Goal: Navigation & Orientation: Find specific page/section

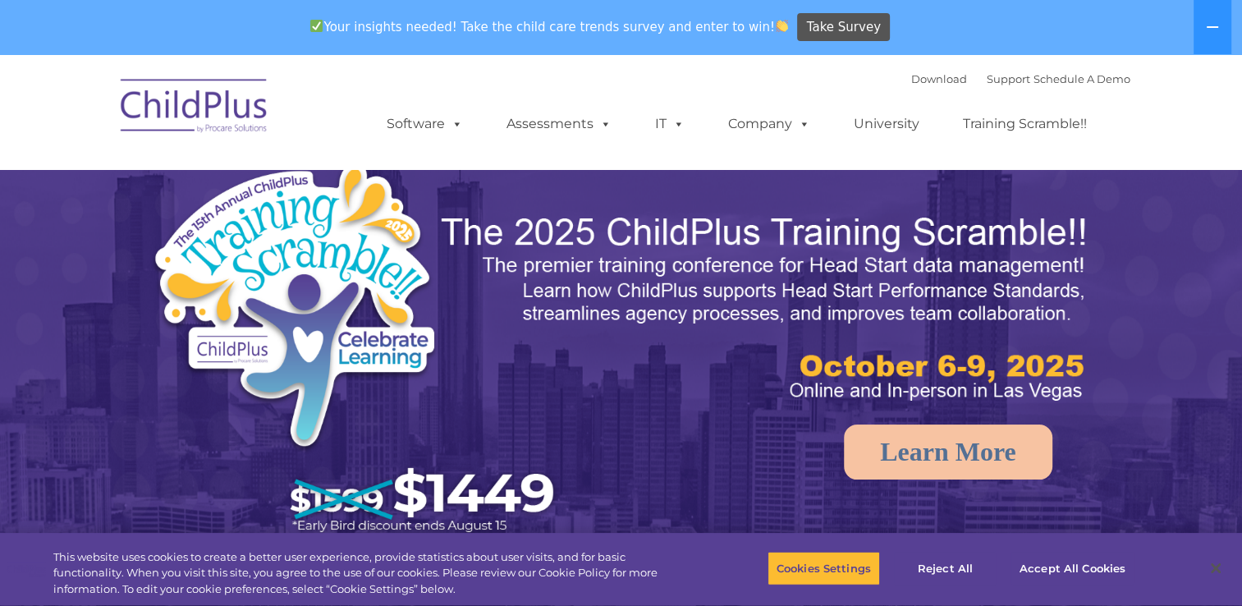
select select "MEDIUM"
click at [278, 83] on div "Download Support | Schedule A Demo  MENU MENU Software ChildPlus: The original…" at bounding box center [621, 112] width 1018 height 90
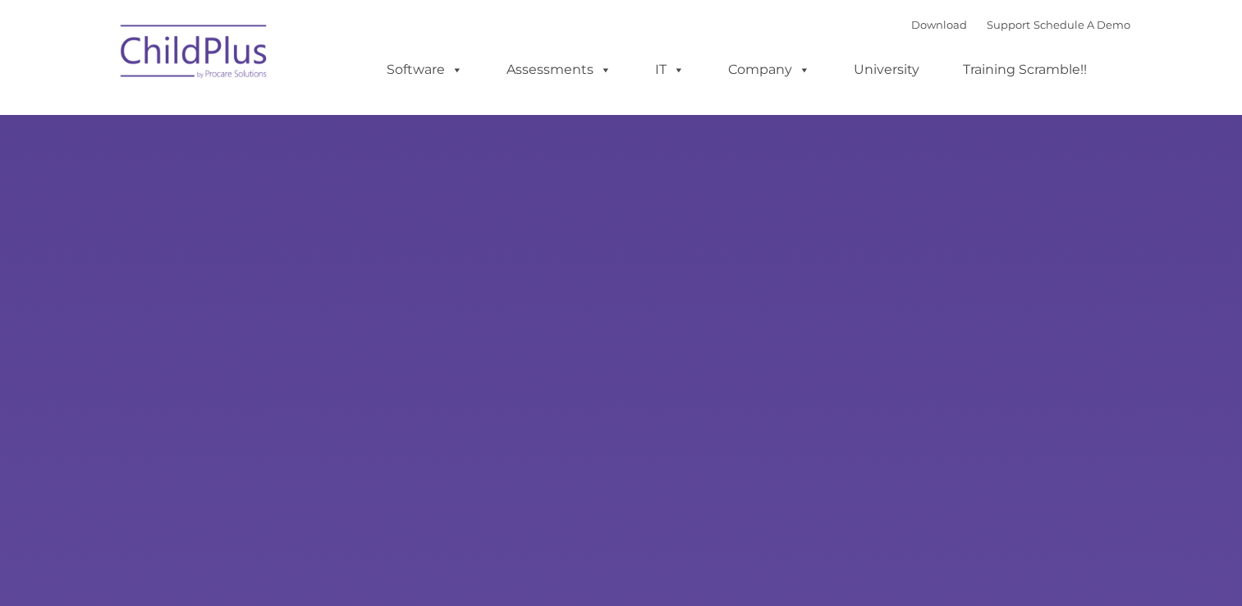
type input ""
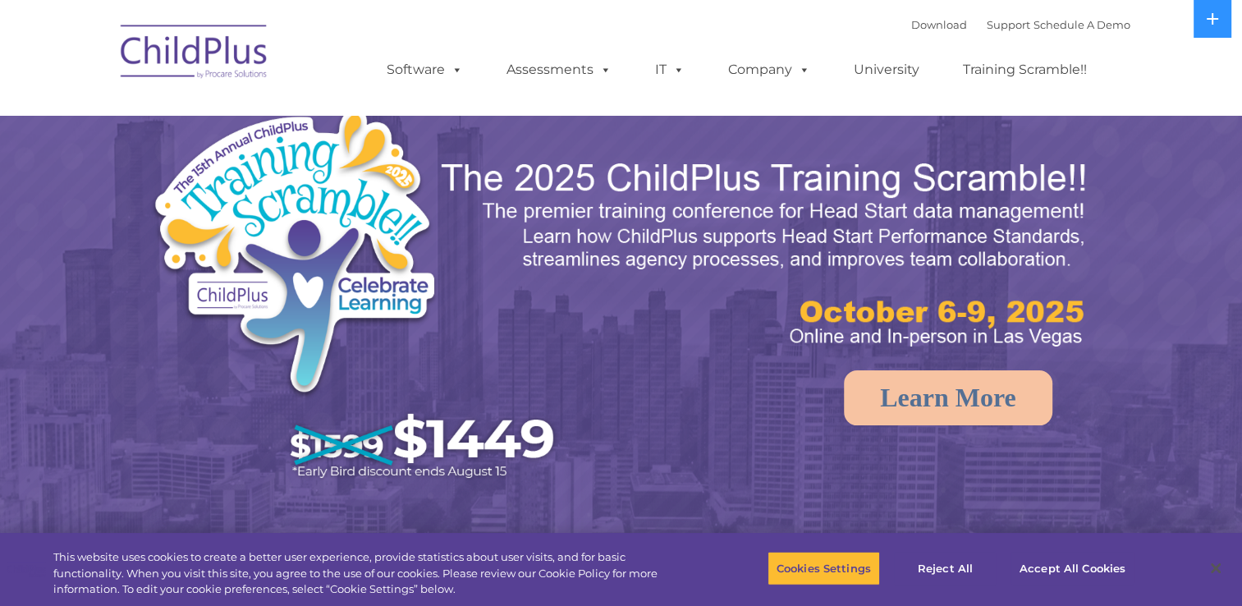
select select "MEDIUM"
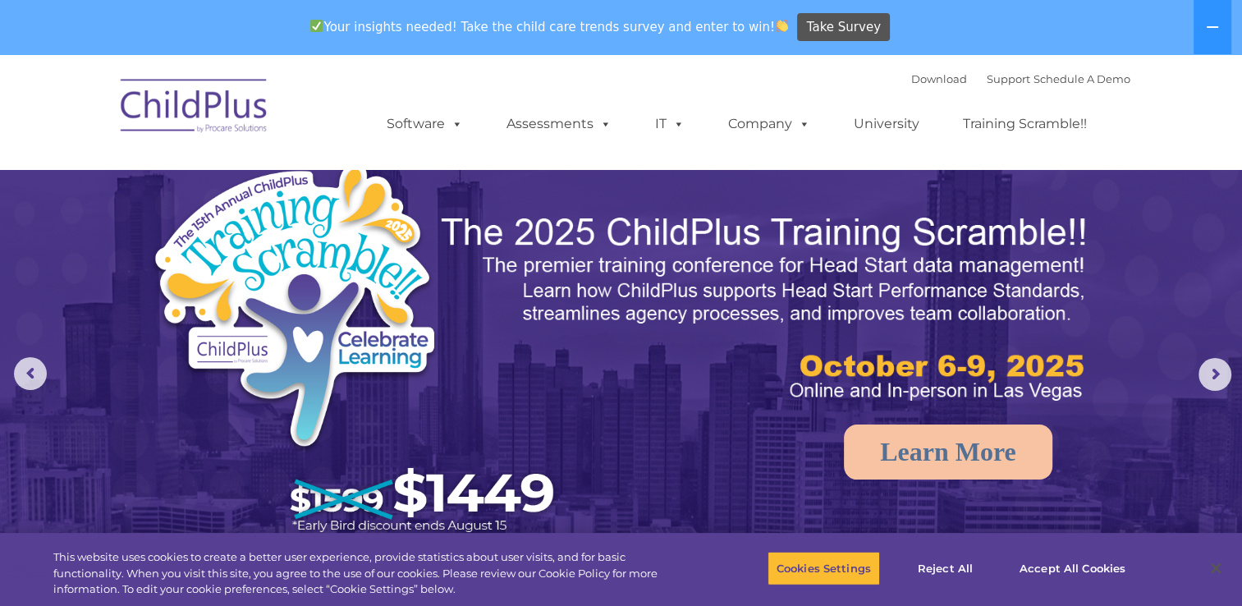
click at [190, 118] on img at bounding box center [194, 108] width 164 height 82
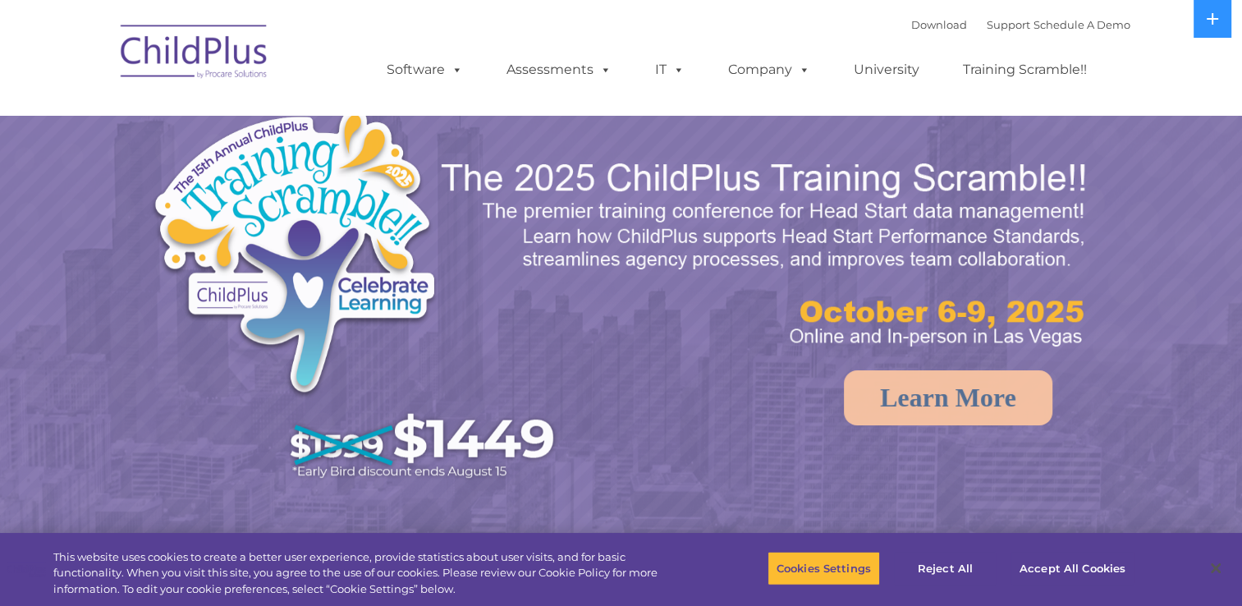
select select "MEDIUM"
